Goal: Task Accomplishment & Management: Manage account settings

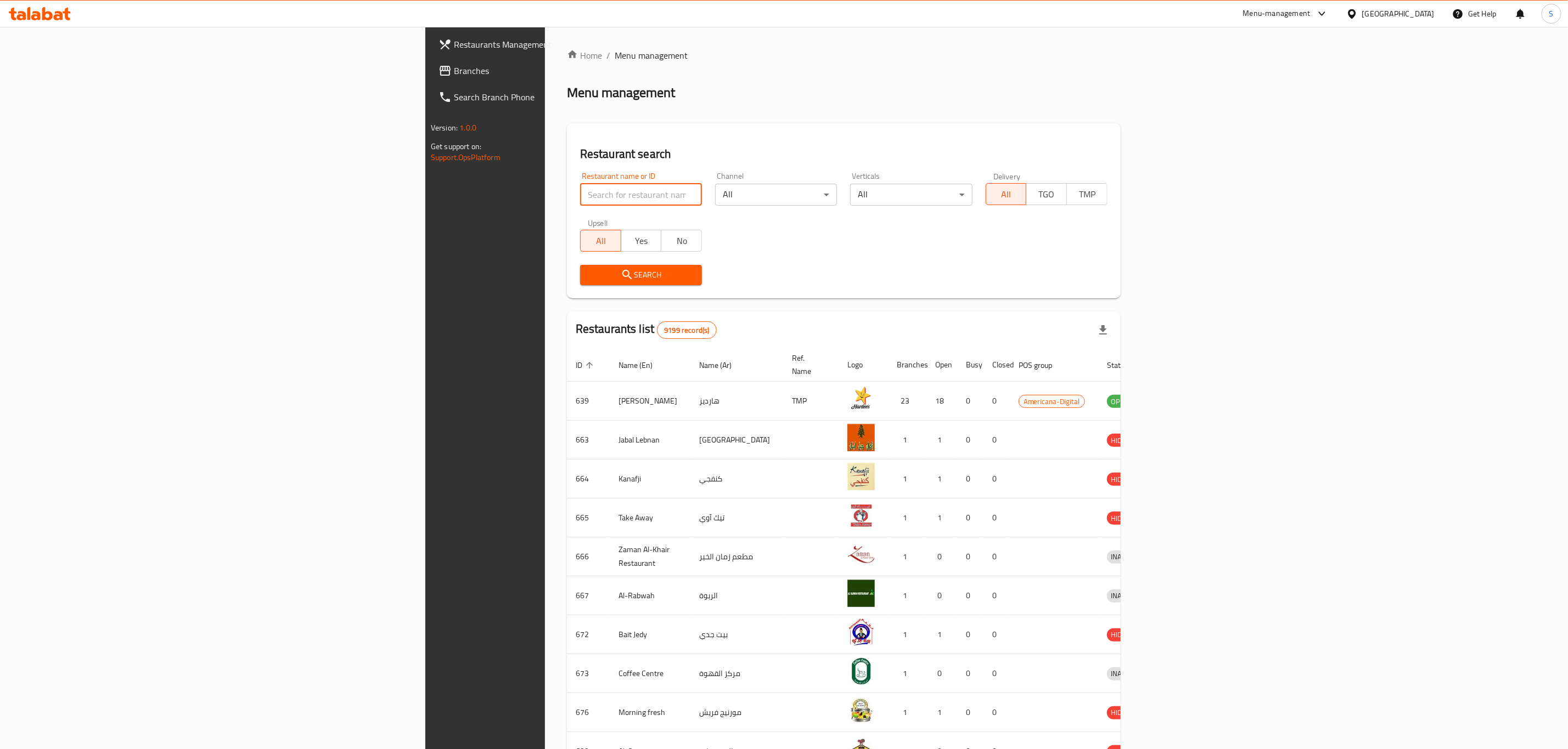
click at [580, 190] on input "search" at bounding box center [641, 195] width 122 height 22
type input "cajun"
click button "Search" at bounding box center [641, 275] width 122 height 21
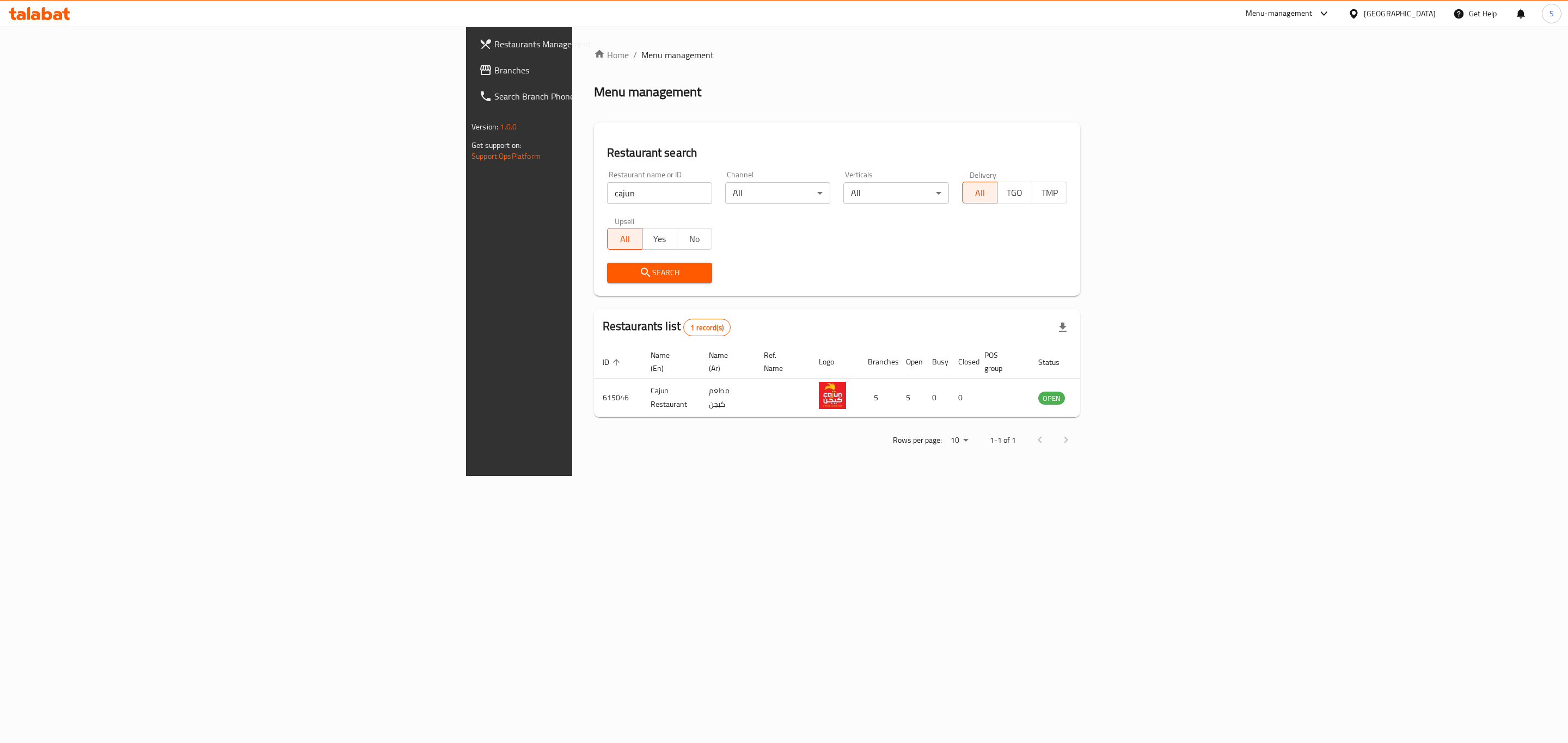
click at [1102, 476] on div "Home / Menu management Menu management Restaurant search Restaurant name or ID …" at bounding box center [837, 250] width 530 height 449
click at [1108, 391] on icon "enhanced table" at bounding box center [1101, 397] width 13 height 13
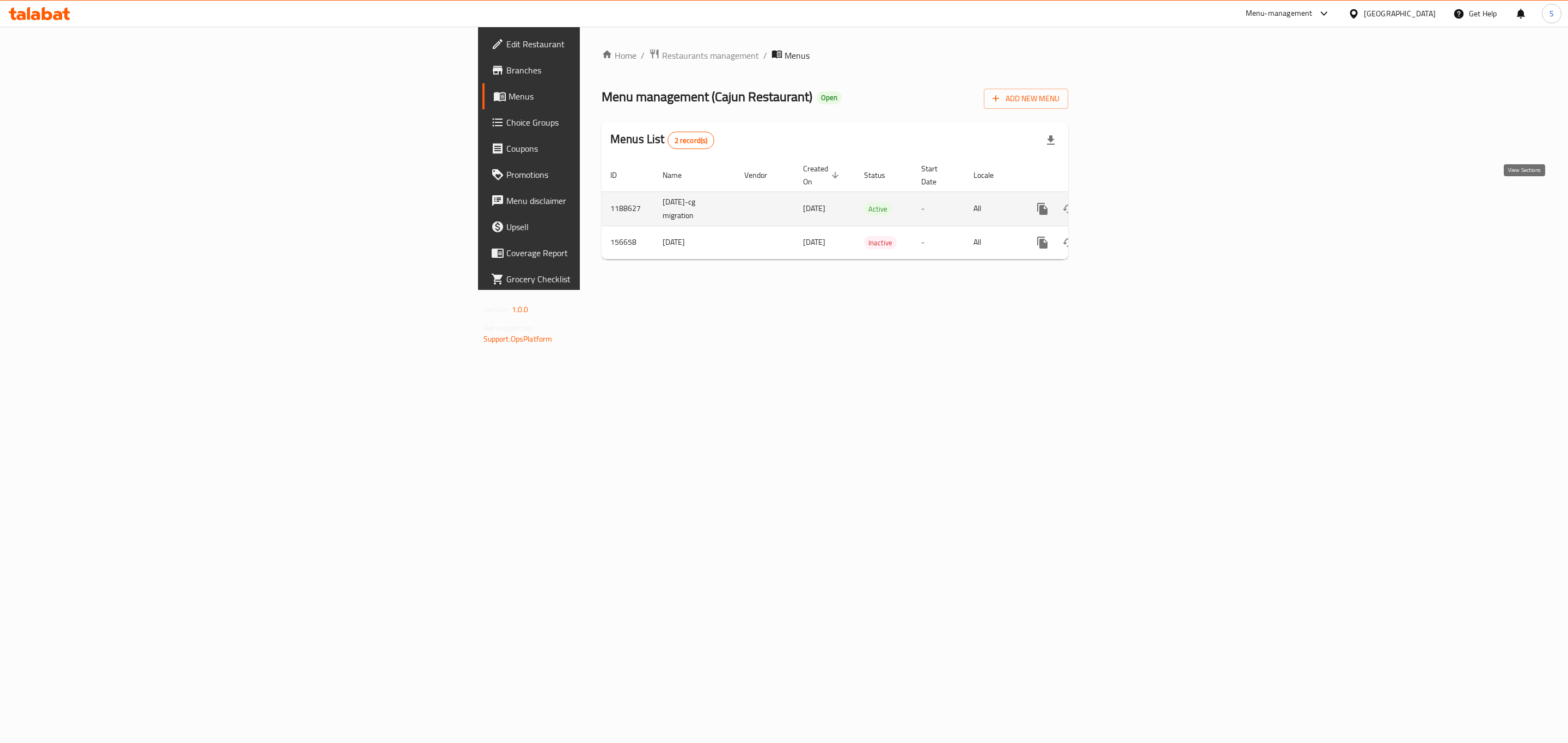
click at [1134, 196] on link "enhanced table" at bounding box center [1121, 209] width 26 height 26
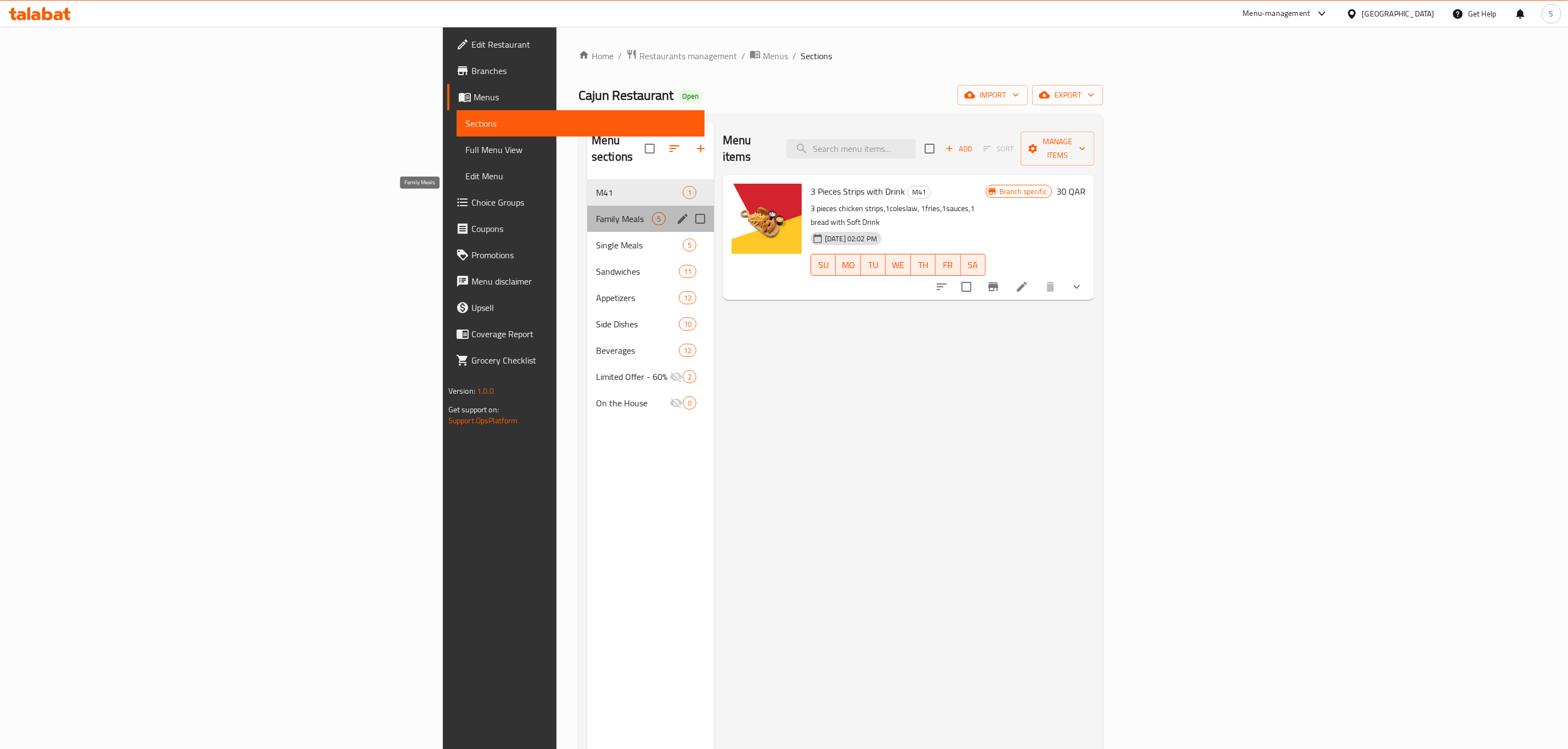
click at [596, 212] on span "Family Meals" at bounding box center [623, 218] width 56 height 13
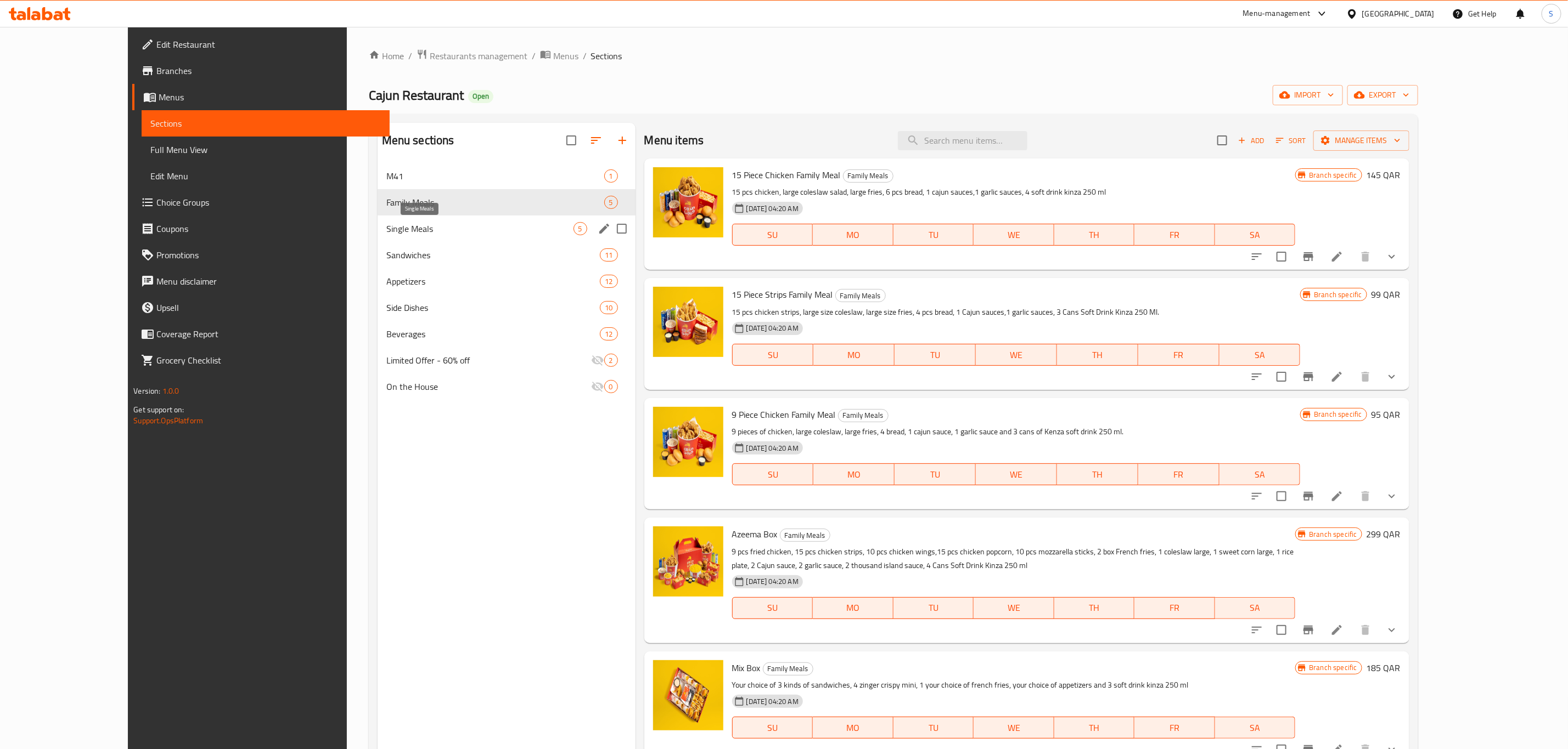
click at [402, 234] on span "Single Meals" at bounding box center [479, 228] width 187 height 13
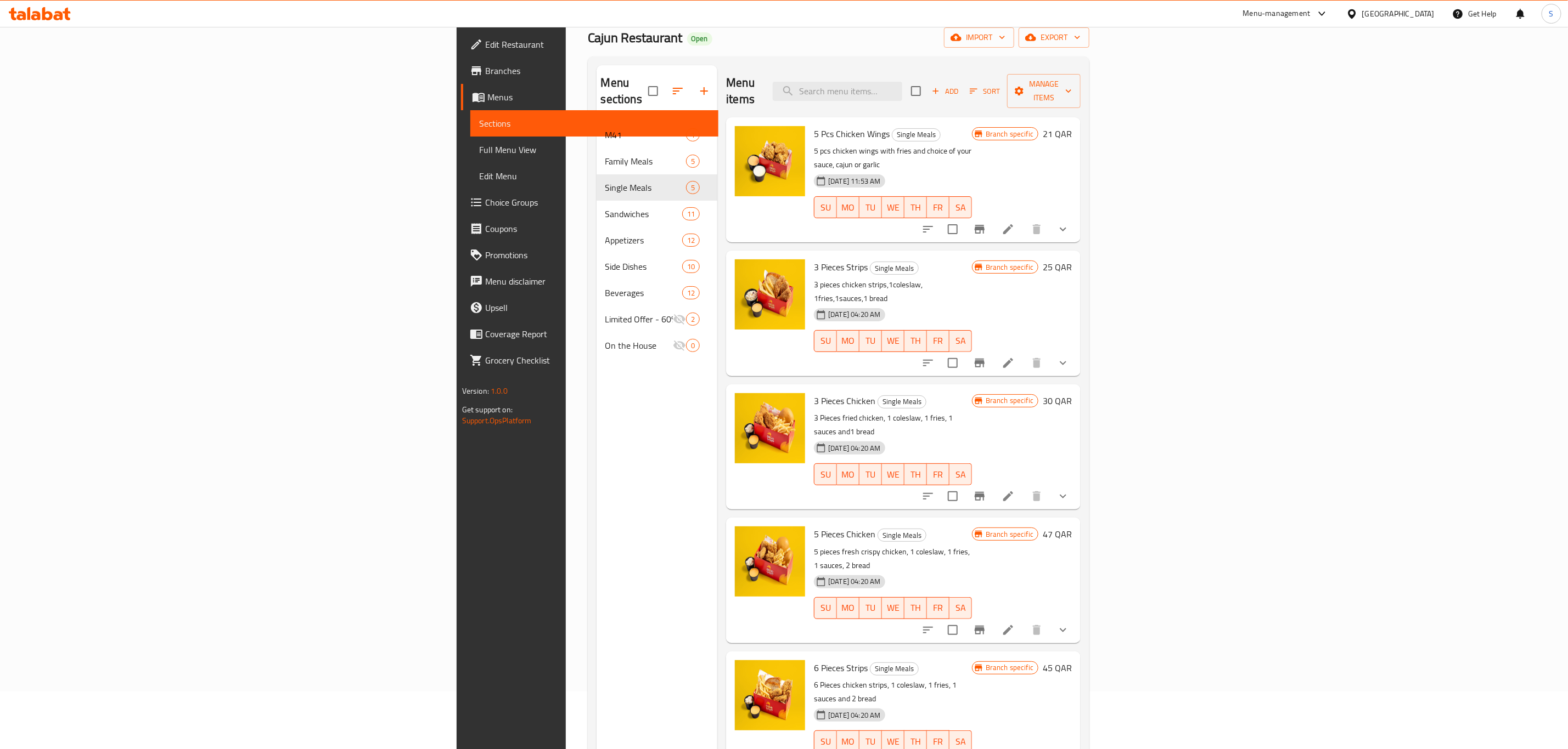
scroll to position [82, 0]
